Goal: Navigation & Orientation: Find specific page/section

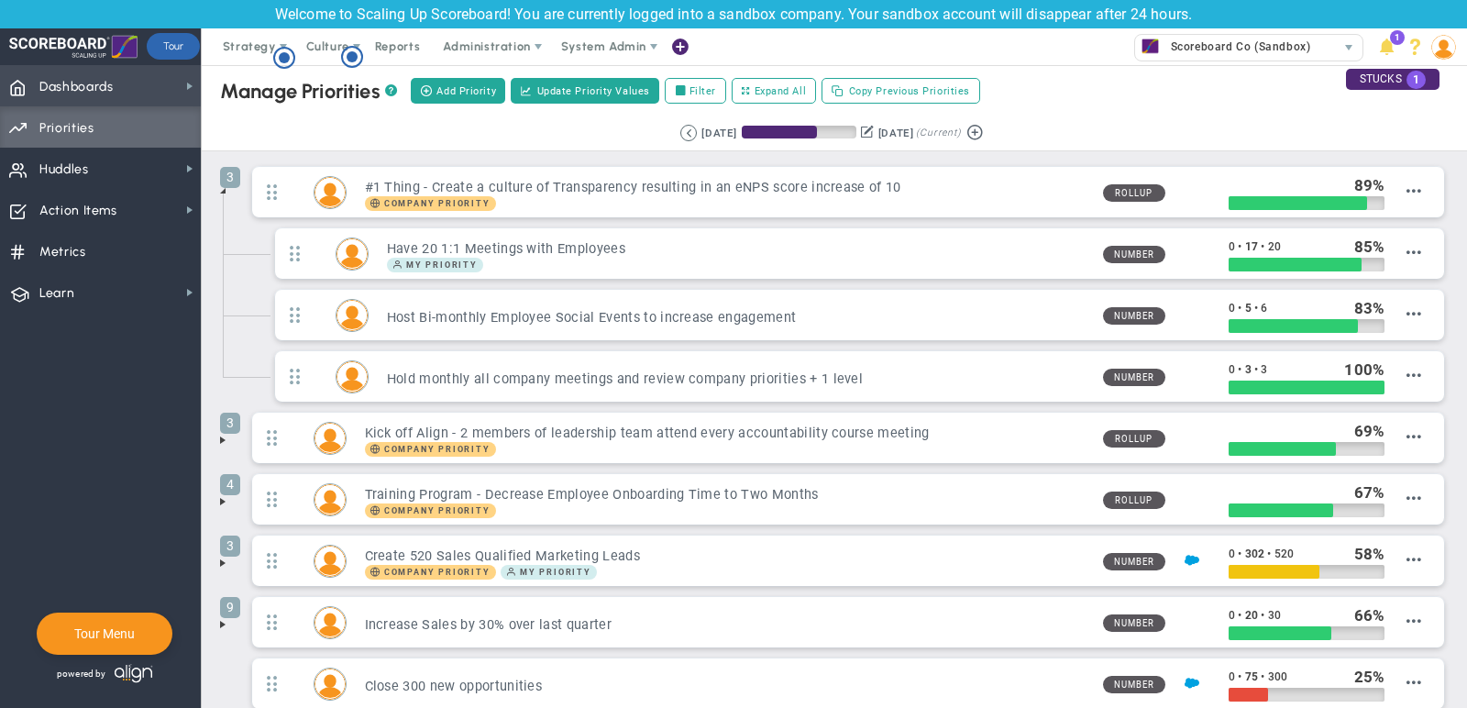
click at [147, 83] on span "Dashboards Dashboards" at bounding box center [100, 85] width 201 height 41
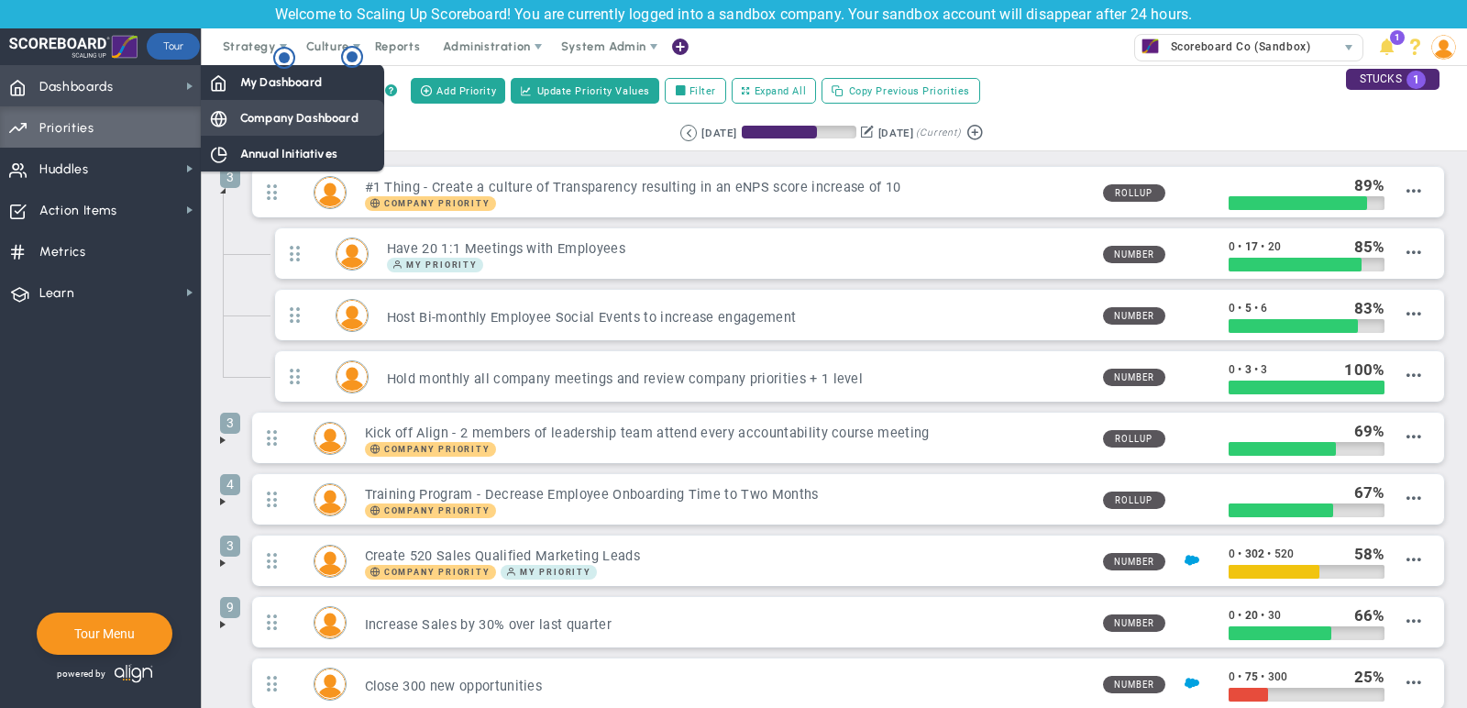
click at [241, 110] on span "Company Dashboard" at bounding box center [299, 117] width 118 height 17
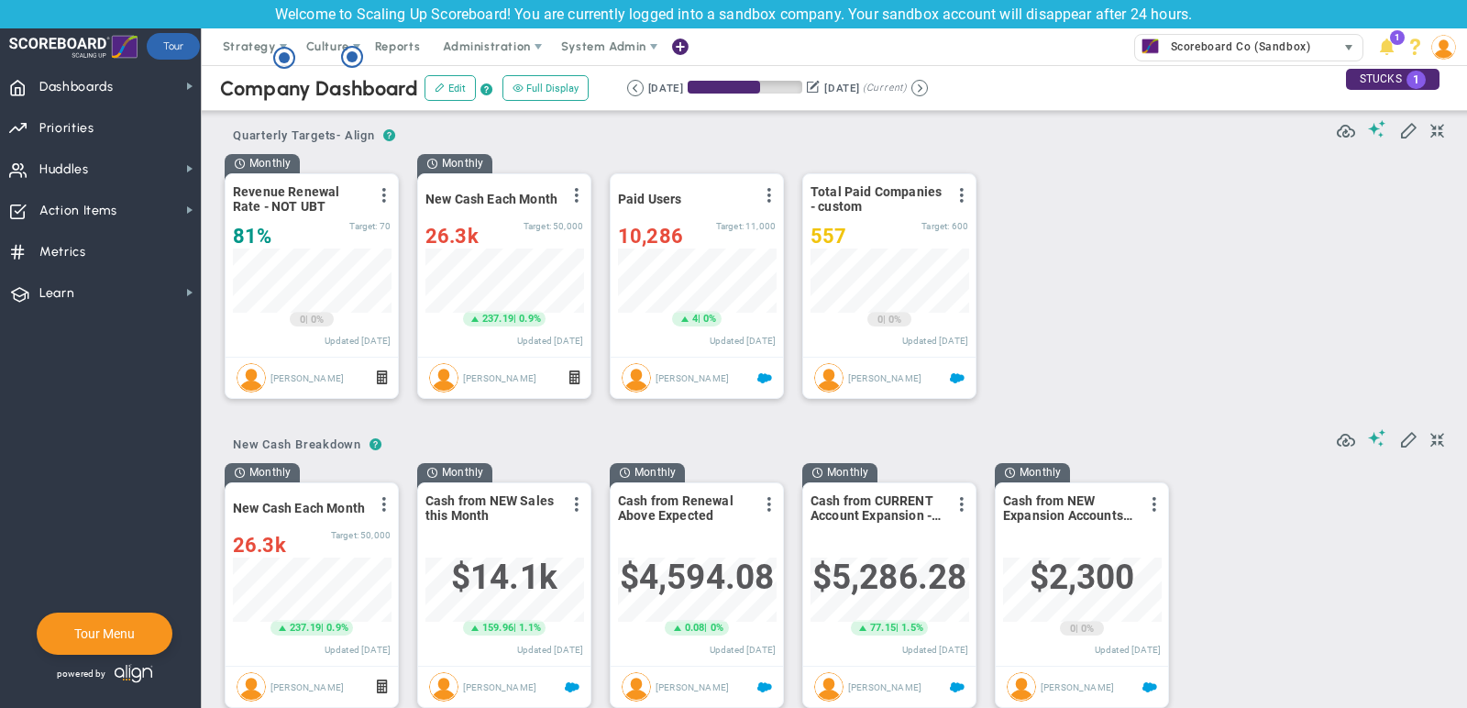
click at [1216, 54] on span "Scoreboard Co (Sandbox)" at bounding box center [1235, 47] width 149 height 24
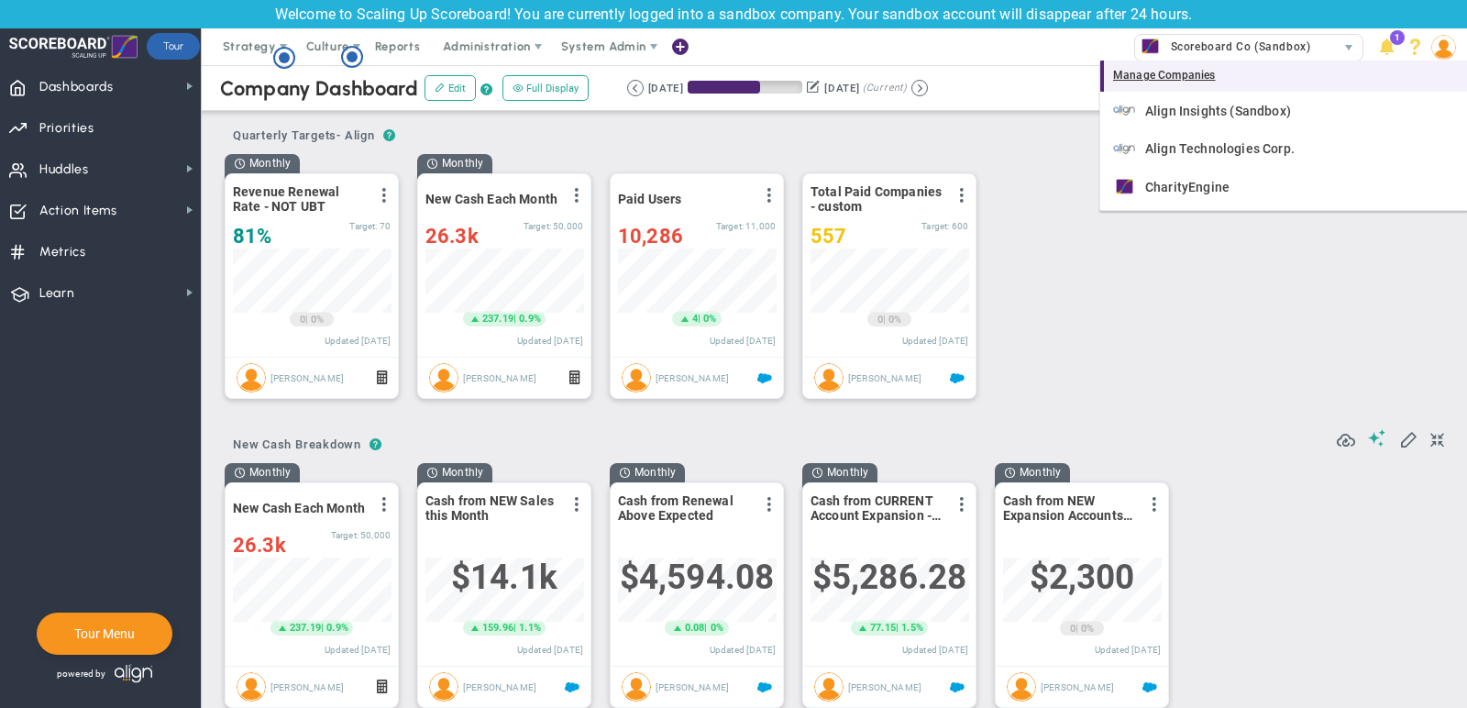
click at [1206, 87] on div "Manage Companies" at bounding box center [1283, 76] width 367 height 31
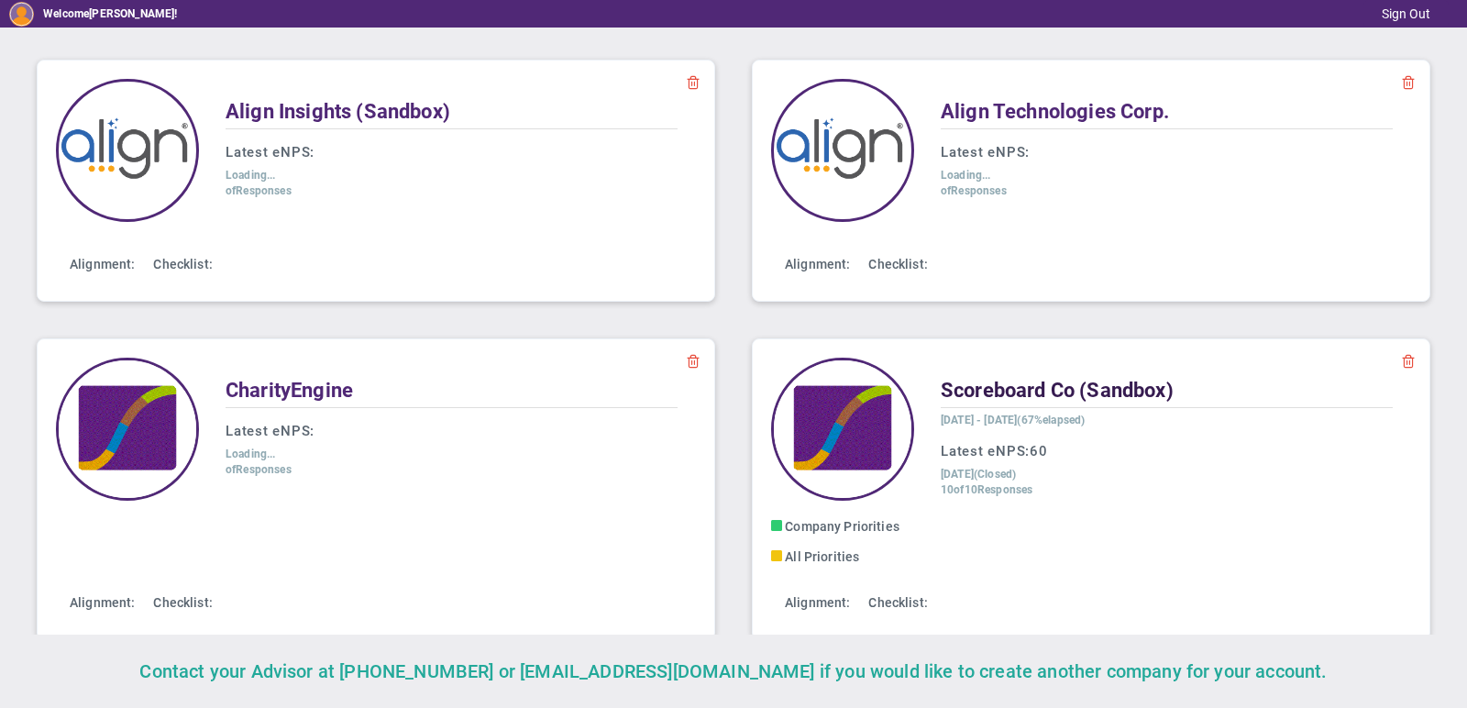
click at [1084, 388] on span "Scoreboard Co (Sandbox)" at bounding box center [1057, 390] width 233 height 23
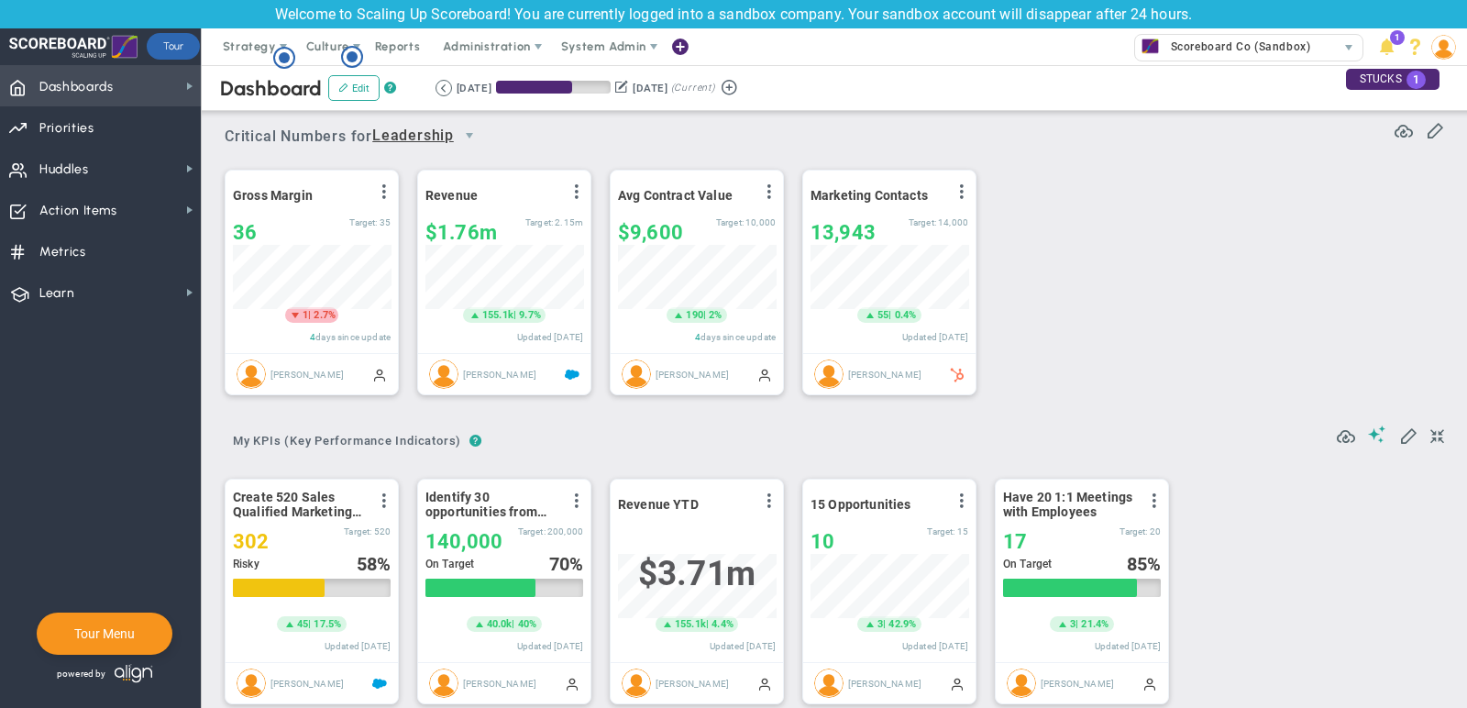
click at [127, 88] on span "Dashboards Dashboards" at bounding box center [100, 85] width 201 height 41
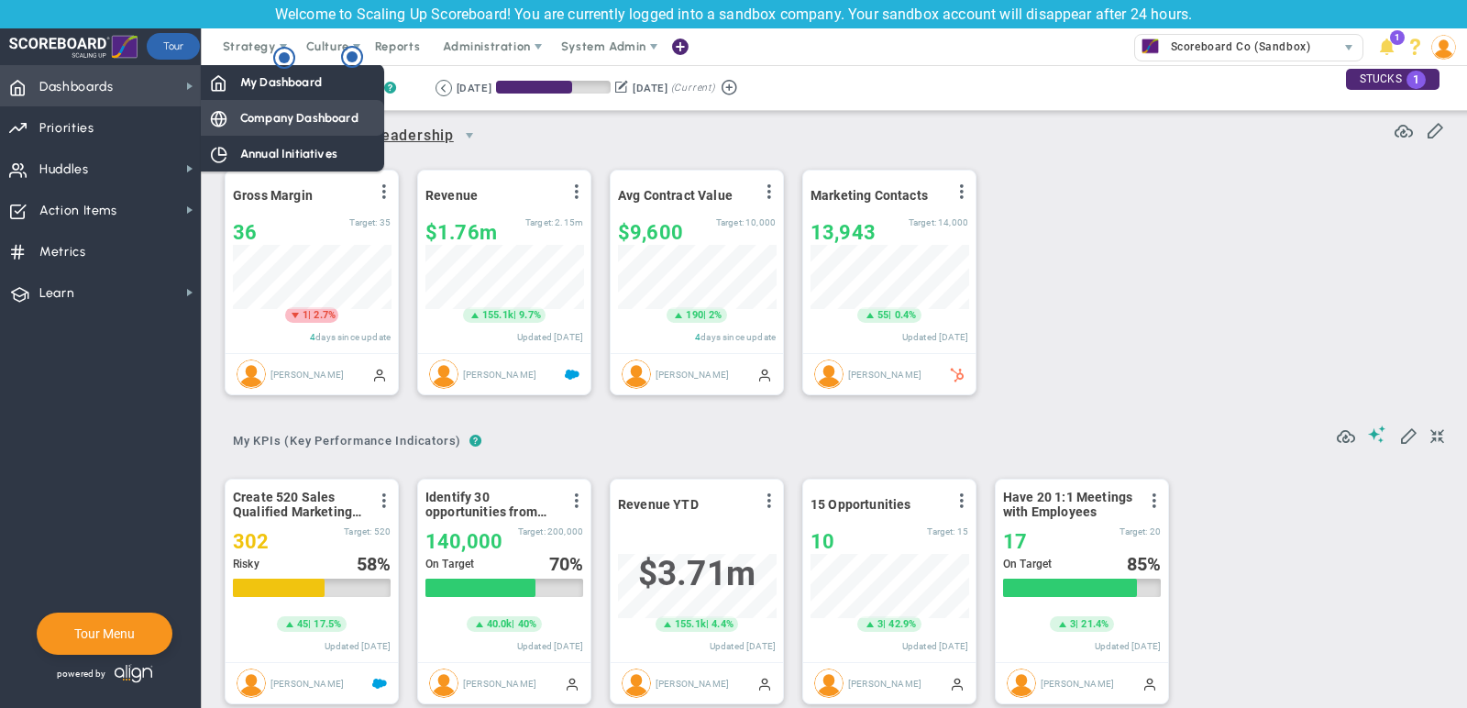
click at [247, 122] on span "Company Dashboard" at bounding box center [299, 117] width 118 height 17
